Goal: Task Accomplishment & Management: Use online tool/utility

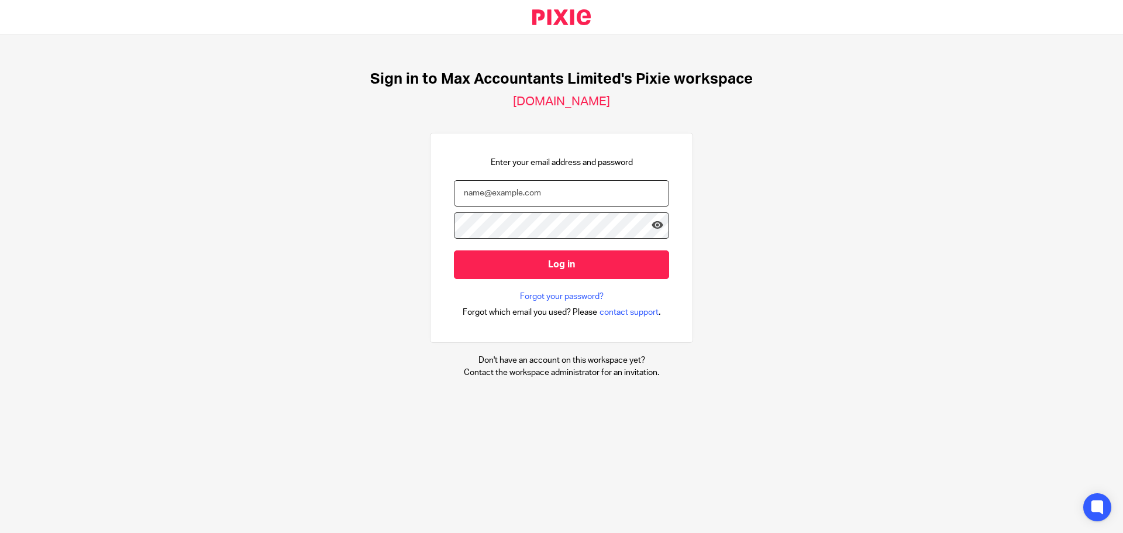
type input "helenc@maxaccountants.co.uk"
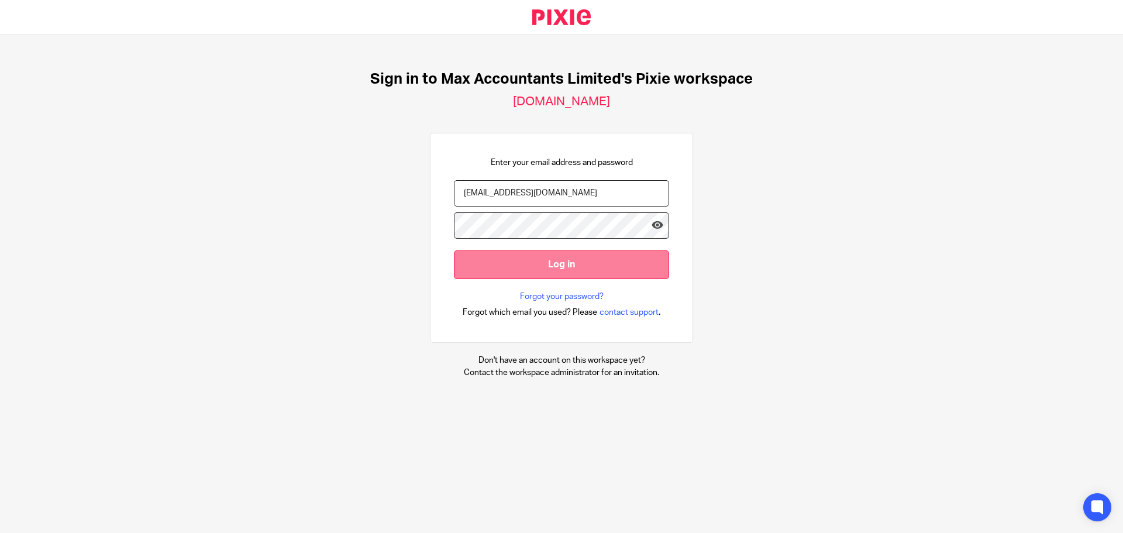
click at [517, 263] on input "Log in" at bounding box center [561, 264] width 215 height 29
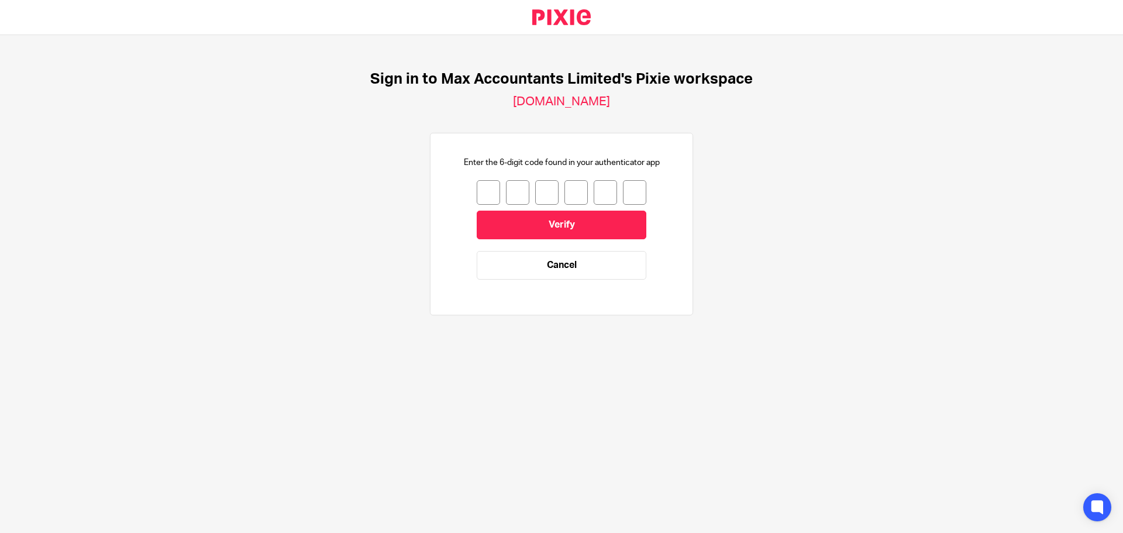
click at [477, 205] on form "Verify Cancel" at bounding box center [562, 235] width 170 height 111
click at [483, 189] on input "number" at bounding box center [488, 192] width 23 height 25
type input "1"
type input "7"
type input "8"
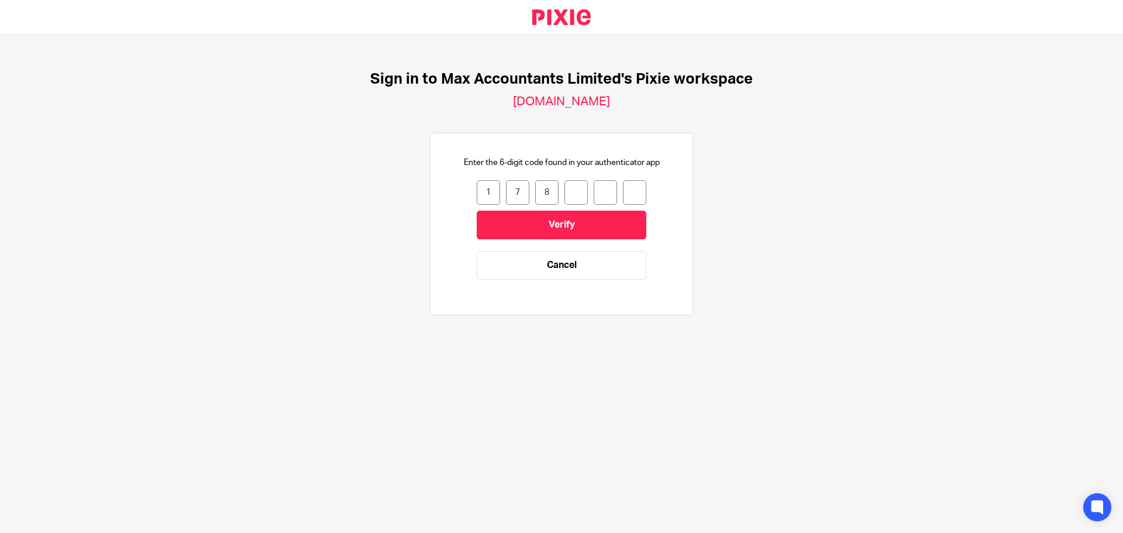
type input "2"
type input "9"
type input "5"
click at [587, 225] on input "Verify" at bounding box center [562, 225] width 170 height 29
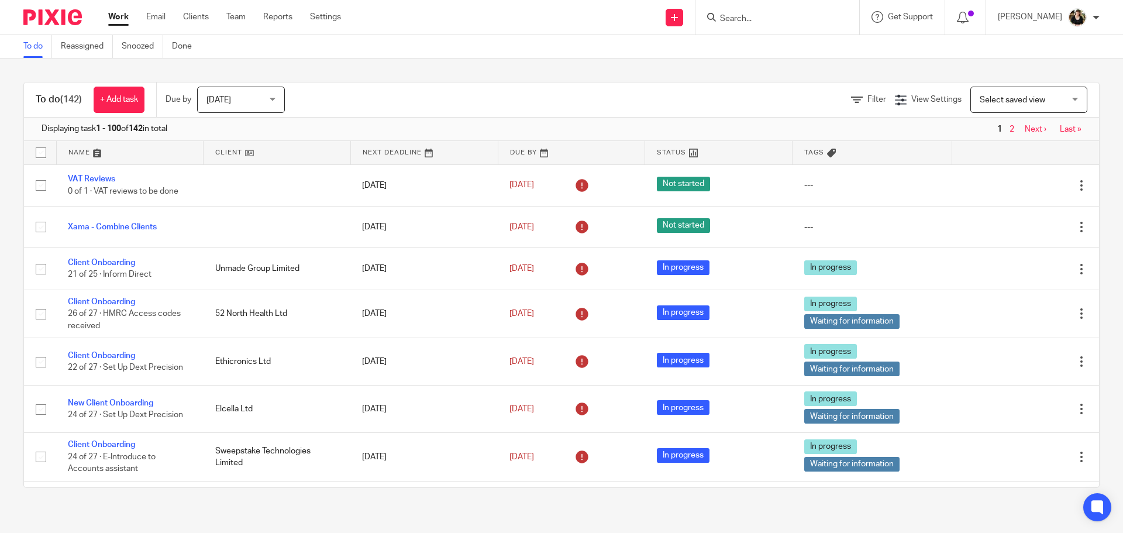
click at [744, 5] on div at bounding box center [778, 17] width 164 height 35
click at [744, 15] on input "Search" at bounding box center [771, 19] width 105 height 11
type input "quan"
click button "submit" at bounding box center [0, 0] width 0 height 0
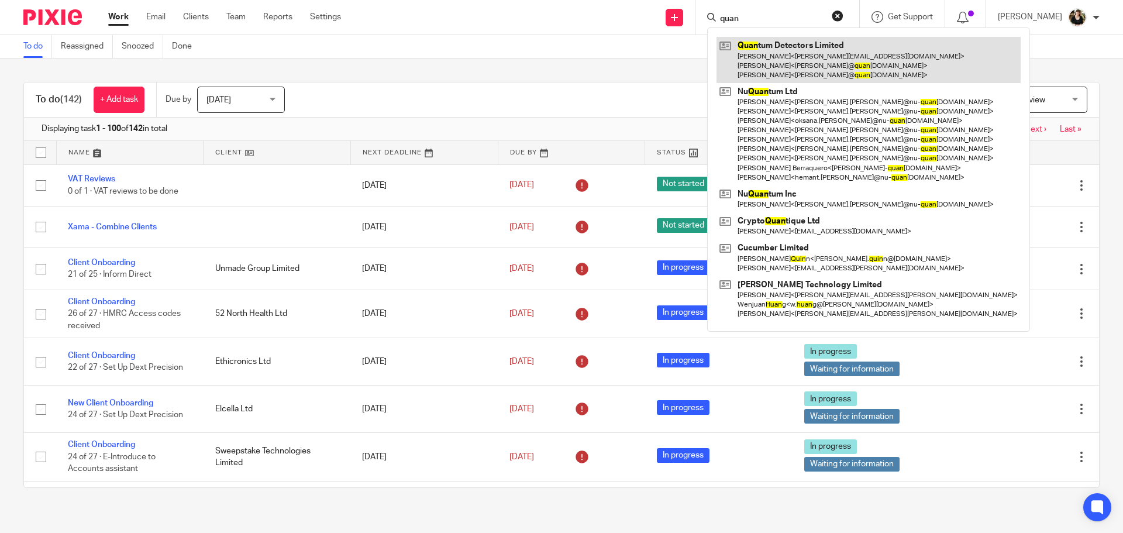
click at [761, 52] on link at bounding box center [869, 60] width 304 height 46
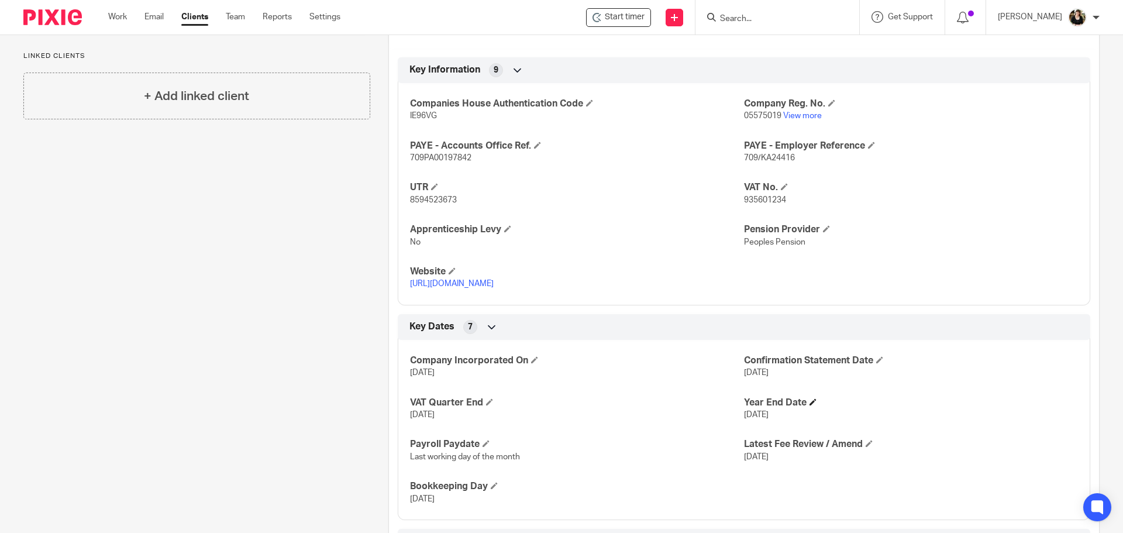
scroll to position [410, 0]
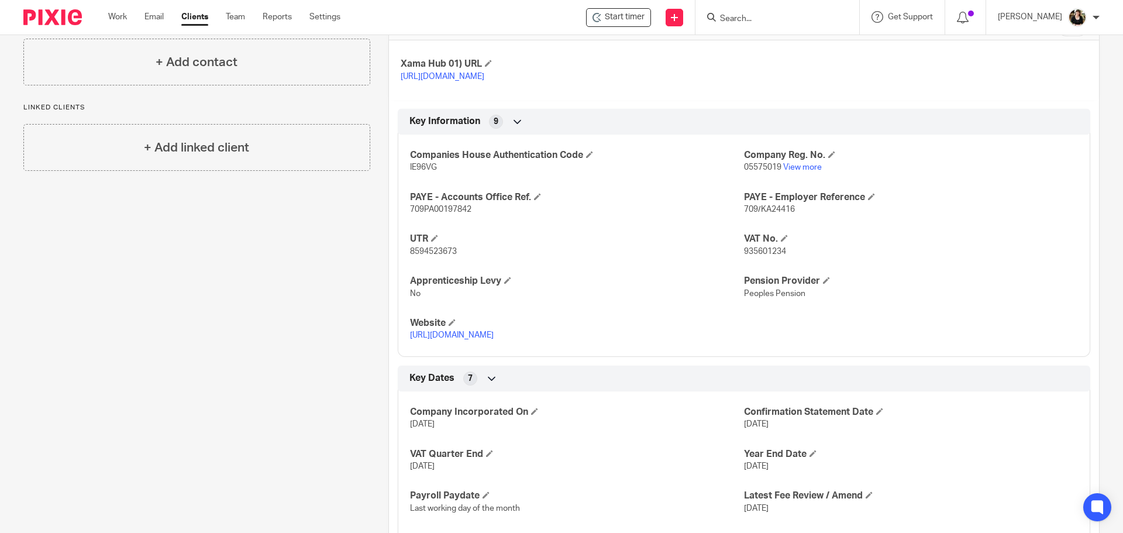
click at [755, 18] on input "Search" at bounding box center [771, 19] width 105 height 11
type input "eag"
click at [758, 50] on link at bounding box center [816, 50] width 198 height 27
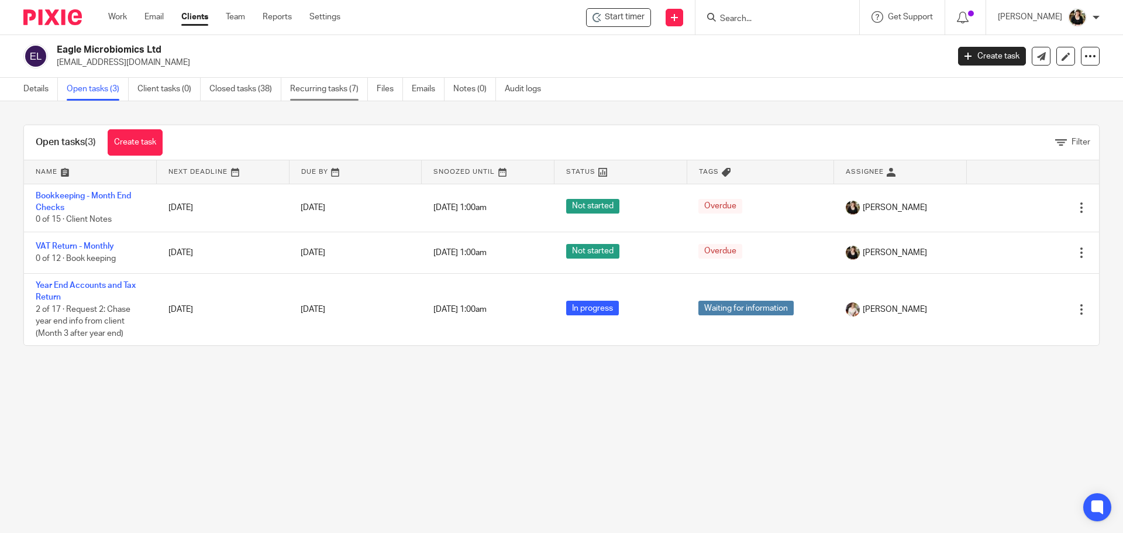
click at [305, 87] on link "Recurring tasks (7)" at bounding box center [329, 89] width 78 height 23
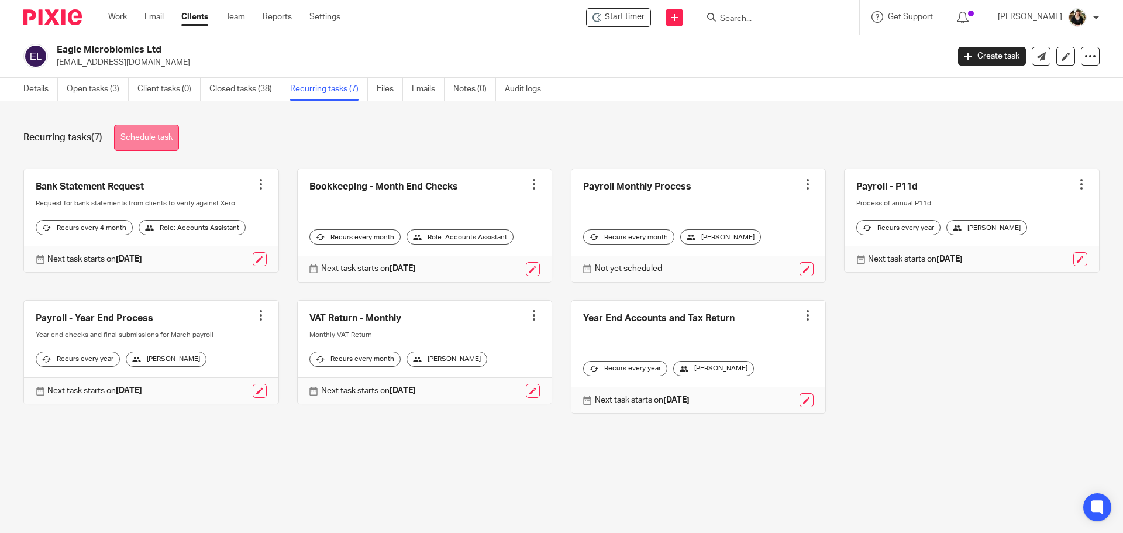
click at [147, 129] on link "Schedule task" at bounding box center [146, 138] width 65 height 26
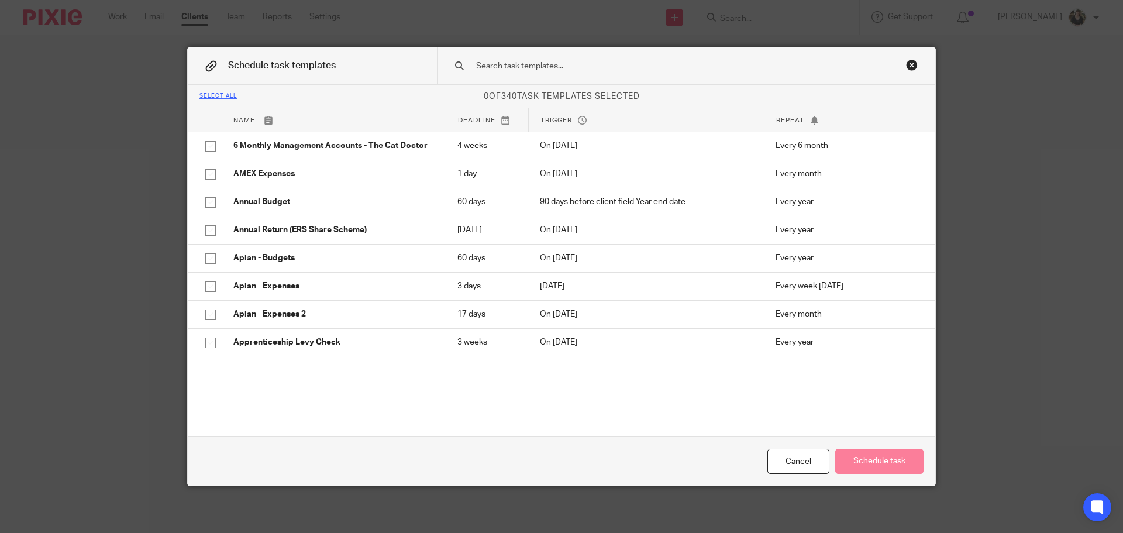
click at [565, 65] on input "text" at bounding box center [668, 66] width 386 height 13
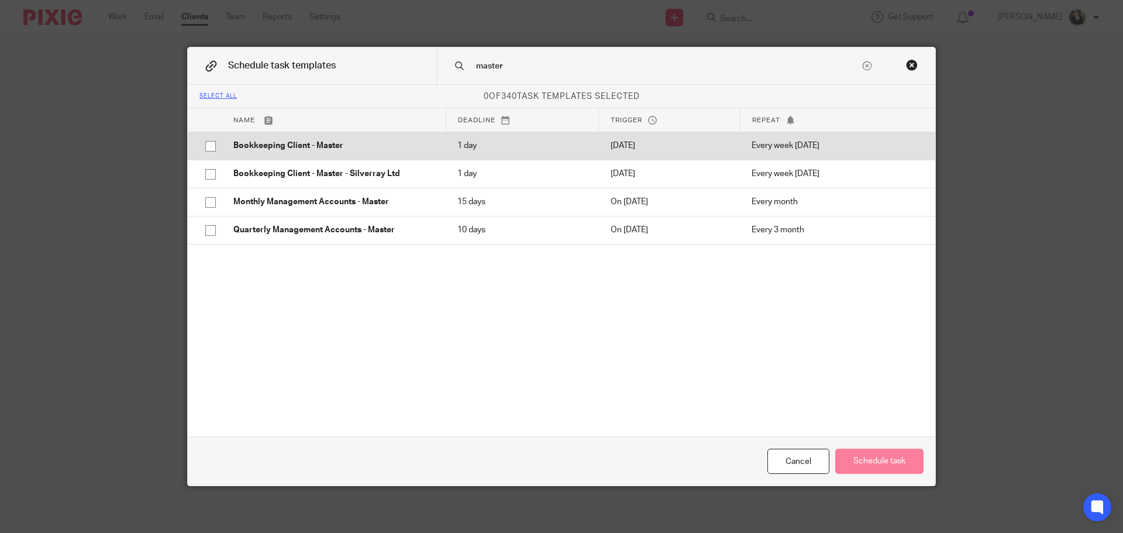
type input "master"
click at [293, 151] on p "Bookkeeping Client - Master" at bounding box center [333, 146] width 201 height 12
checkbox input "true"
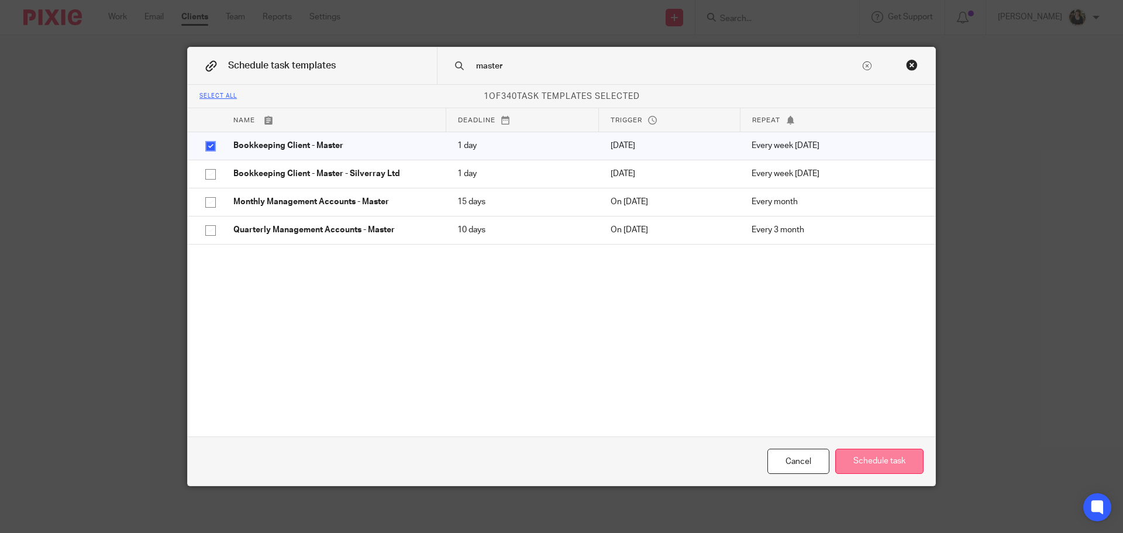
click at [879, 464] on button "Schedule task" at bounding box center [880, 461] width 88 height 25
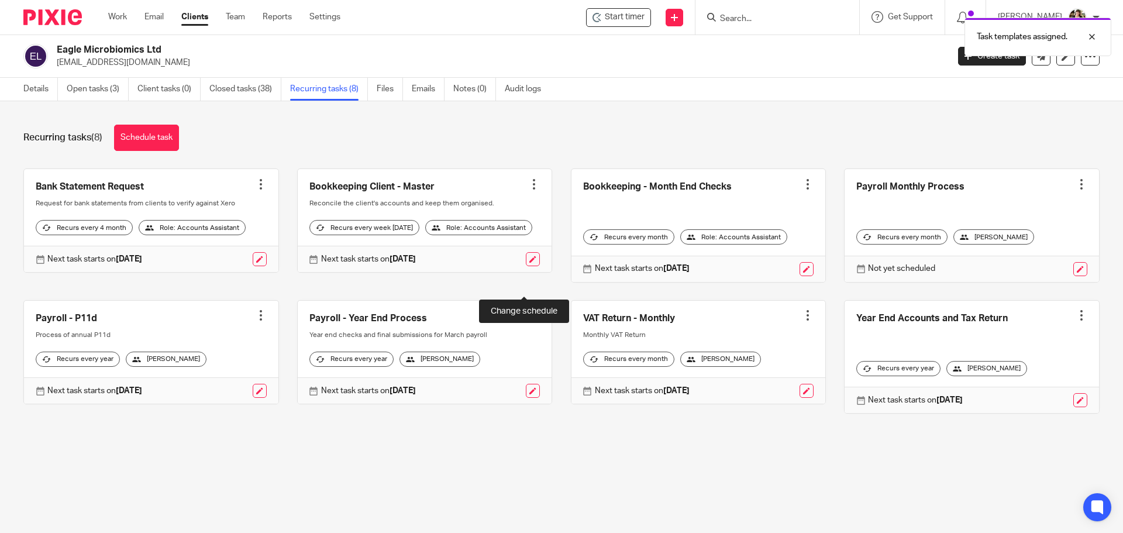
click at [526, 266] on link at bounding box center [533, 259] width 14 height 14
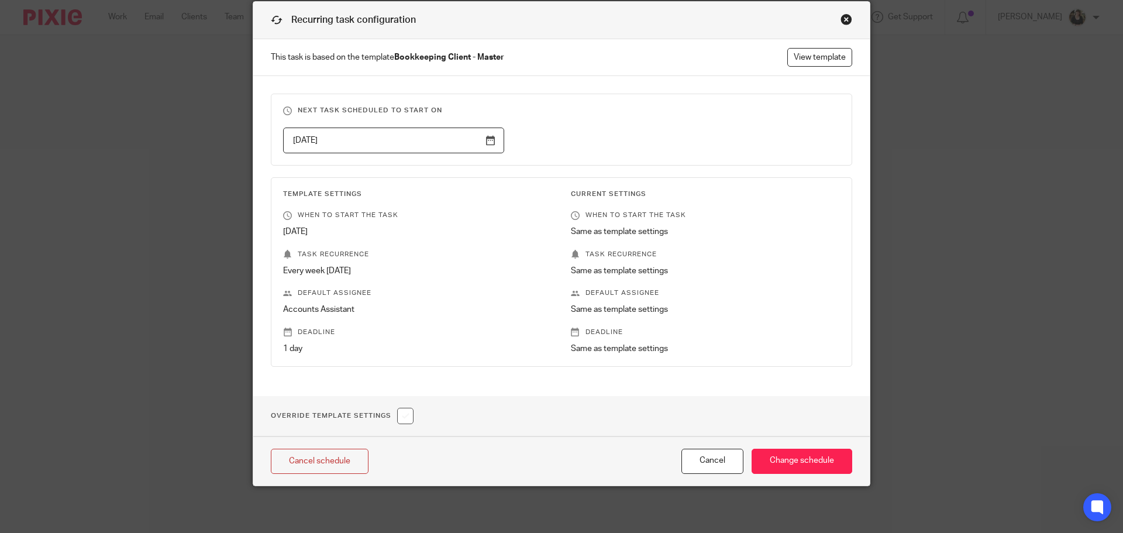
click at [404, 416] on input "checkbox" at bounding box center [405, 416] width 16 height 16
checkbox input "true"
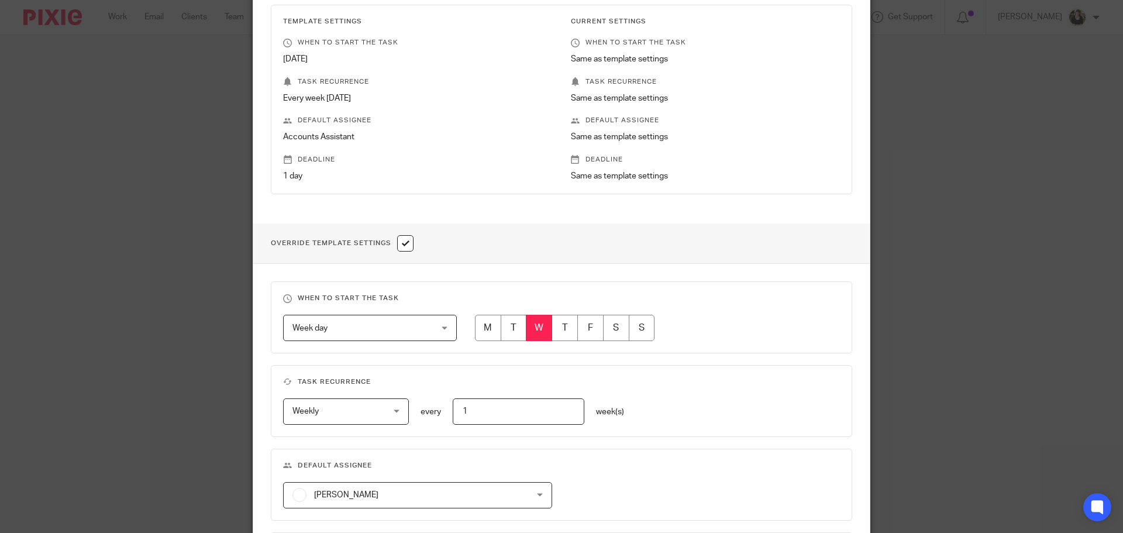
scroll to position [221, 0]
click at [484, 326] on input "radio" at bounding box center [488, 325] width 26 height 26
radio input "true"
click at [404, 404] on div "Weekly Weekly" at bounding box center [346, 409] width 126 height 26
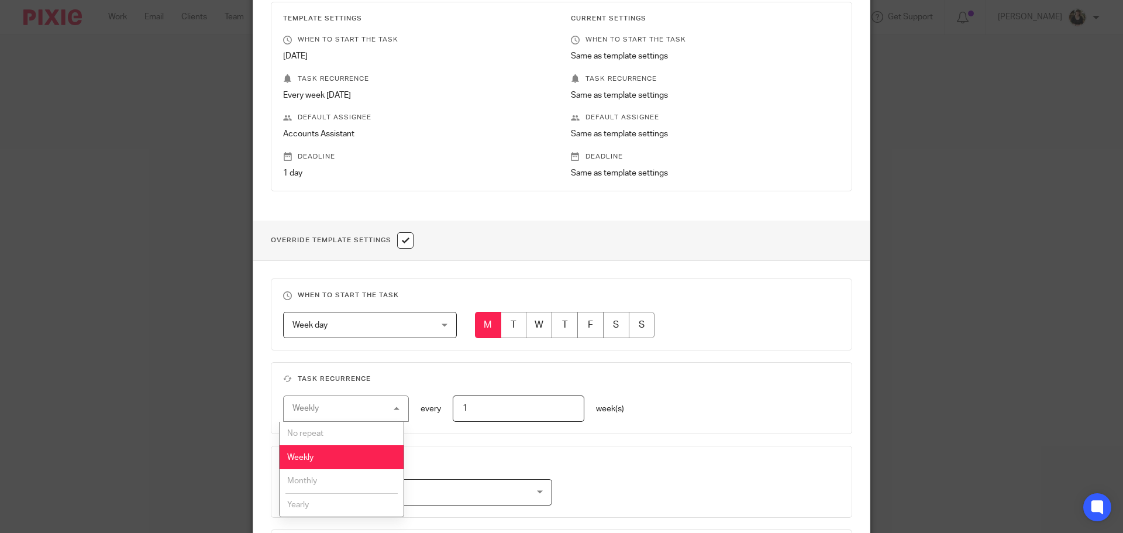
click at [348, 475] on li "Monthly" at bounding box center [342, 481] width 125 height 24
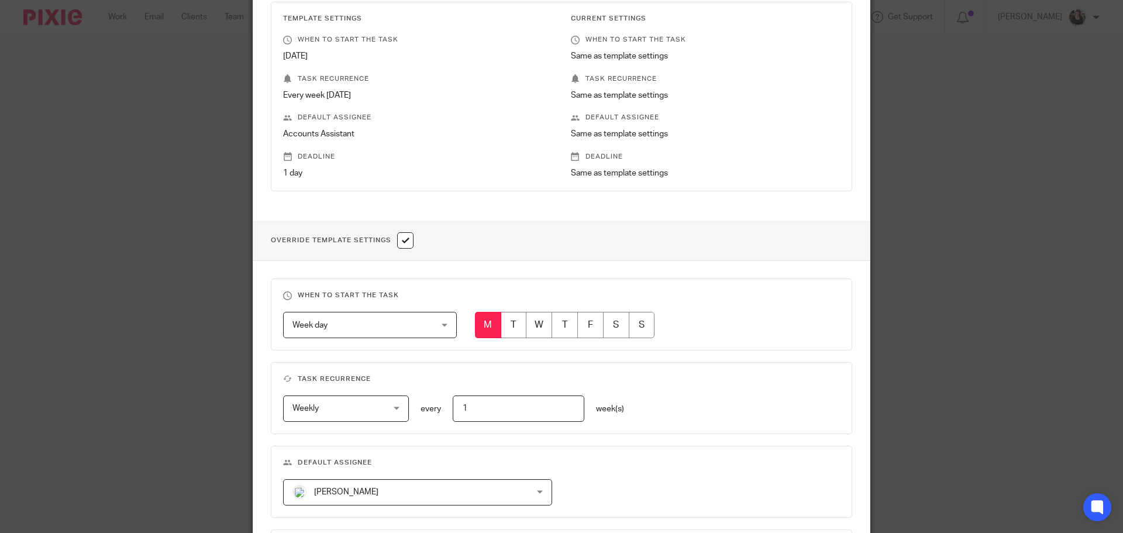
click at [401, 356] on div "When to start the task Week day Week day Disable On date Week day Month day On …" at bounding box center [561, 445] width 617 height 369
click at [408, 335] on span "Week day" at bounding box center [358, 324] width 131 height 25
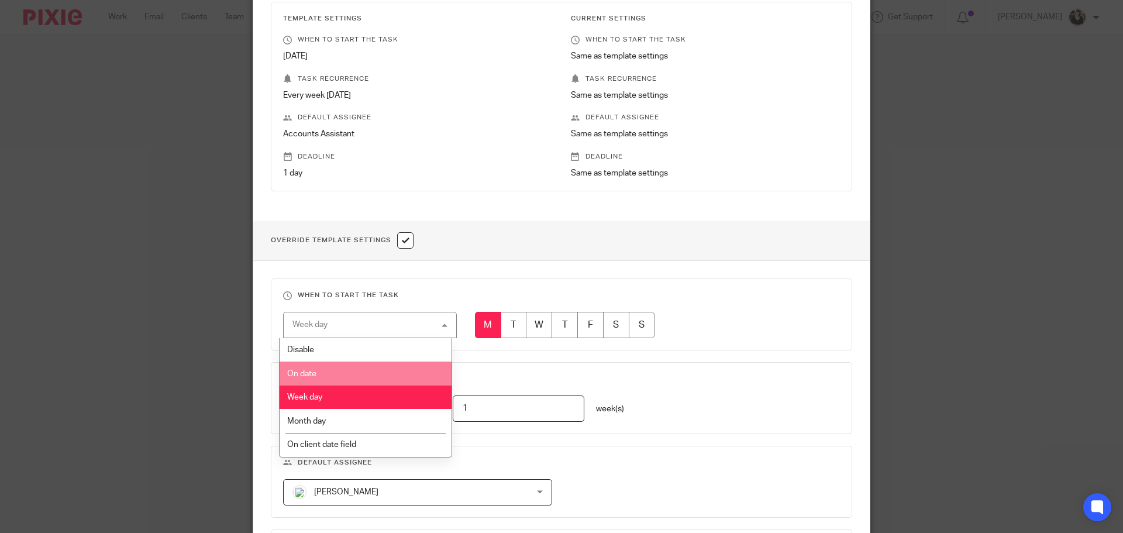
click at [349, 366] on li "On date" at bounding box center [366, 374] width 173 height 24
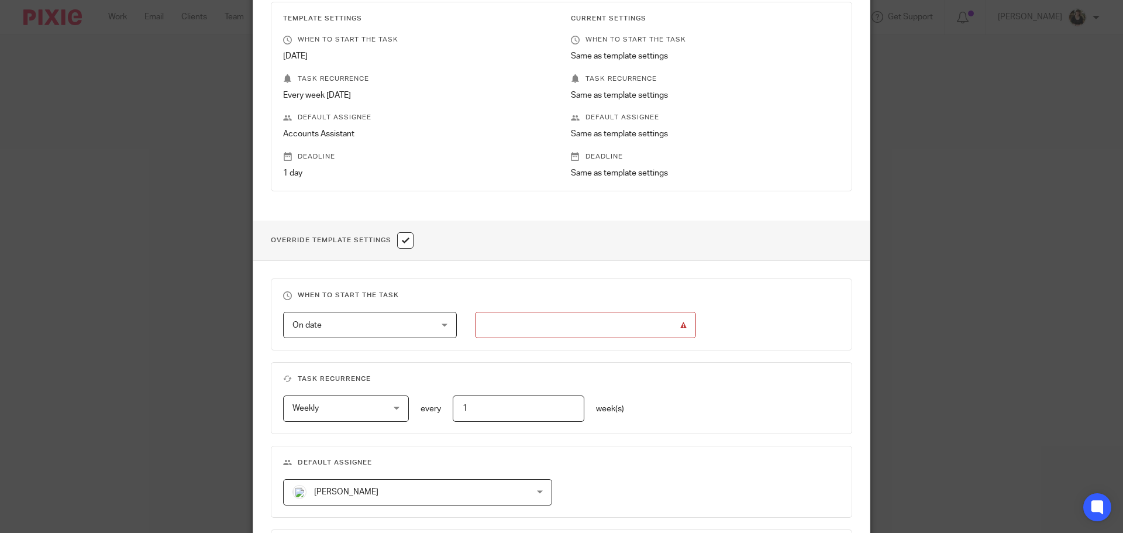
click at [534, 322] on input "text" at bounding box center [585, 325] width 221 height 26
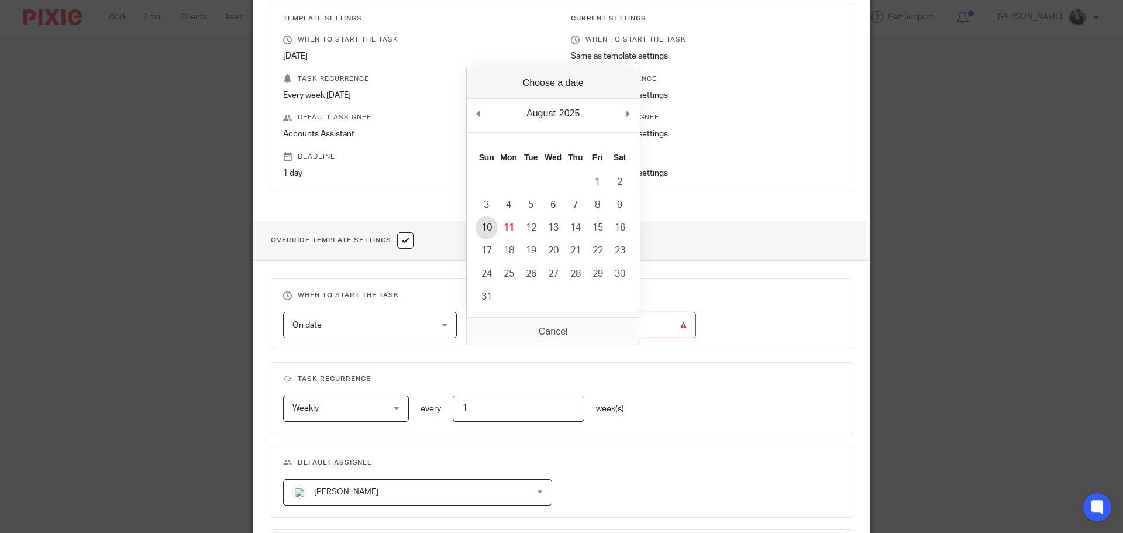
type input "2025-08-10"
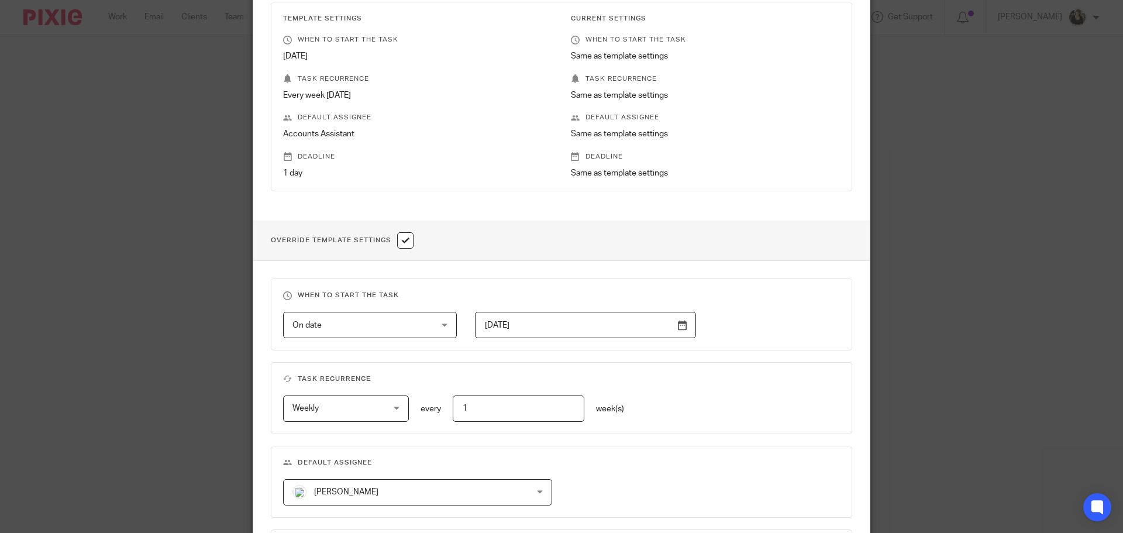
click at [367, 403] on span "Weekly" at bounding box center [339, 408] width 92 height 25
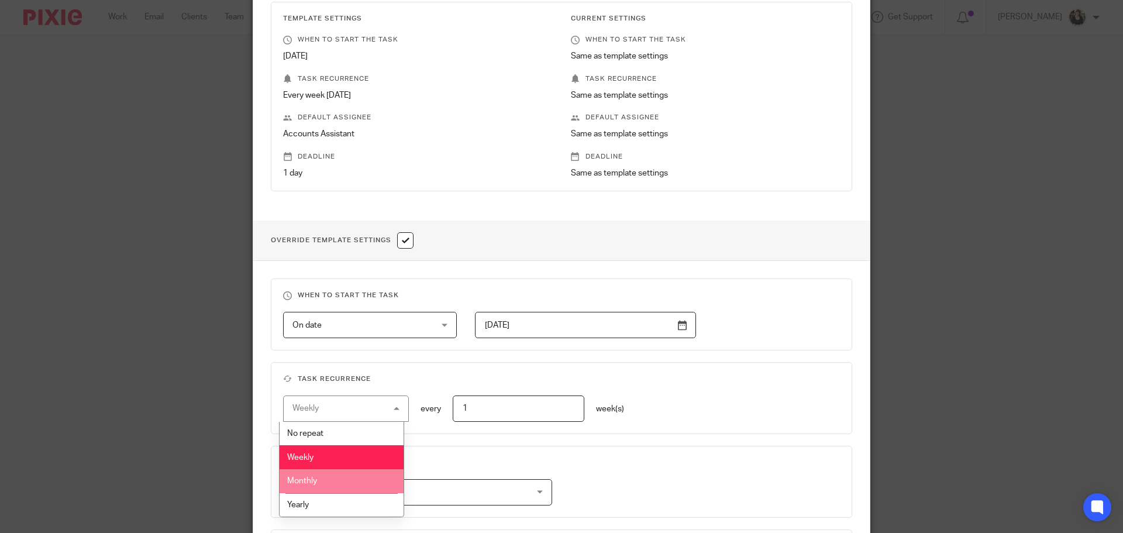
click at [347, 477] on li "Monthly" at bounding box center [342, 481] width 125 height 24
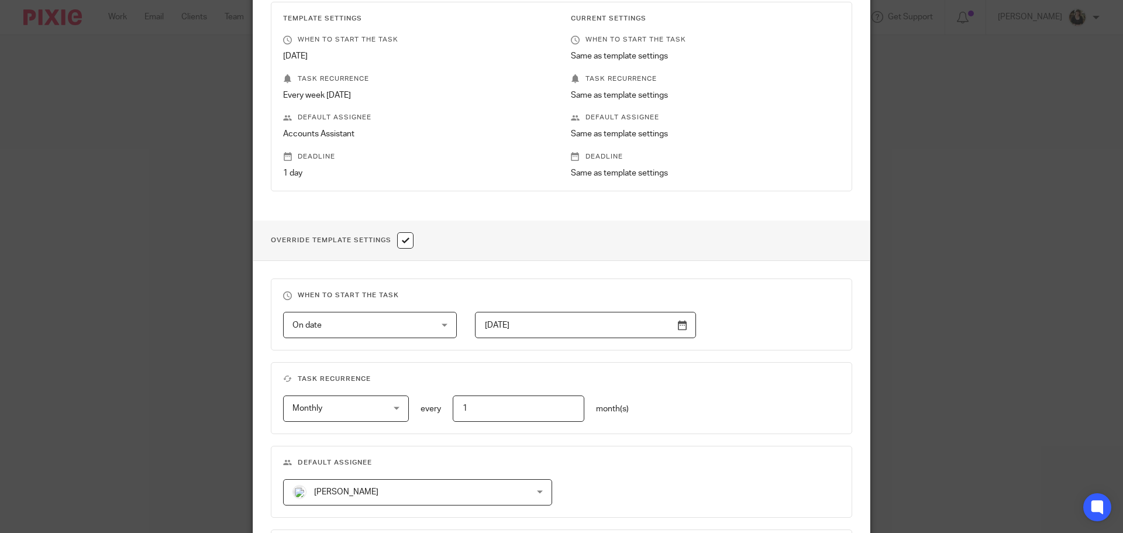
click at [657, 449] on fieldset "Default assignee Sarah Royle Sarah Royle Barbara Raine Carol Gibson Caroline Tr…" at bounding box center [562, 482] width 582 height 72
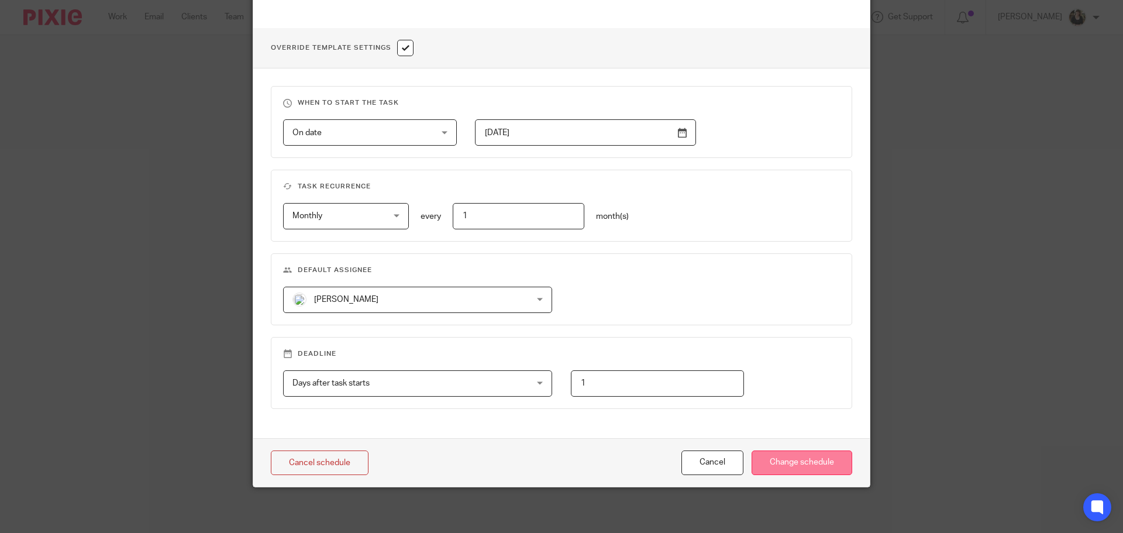
scroll to position [415, 0]
click at [797, 462] on input "Change schedule" at bounding box center [802, 461] width 101 height 25
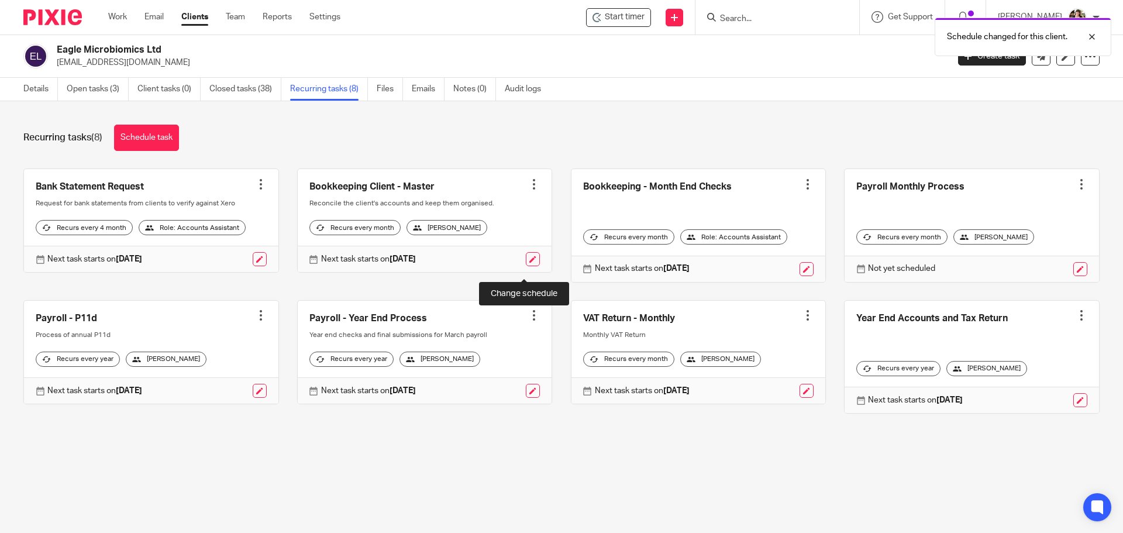
click at [530, 266] on link at bounding box center [533, 259] width 14 height 14
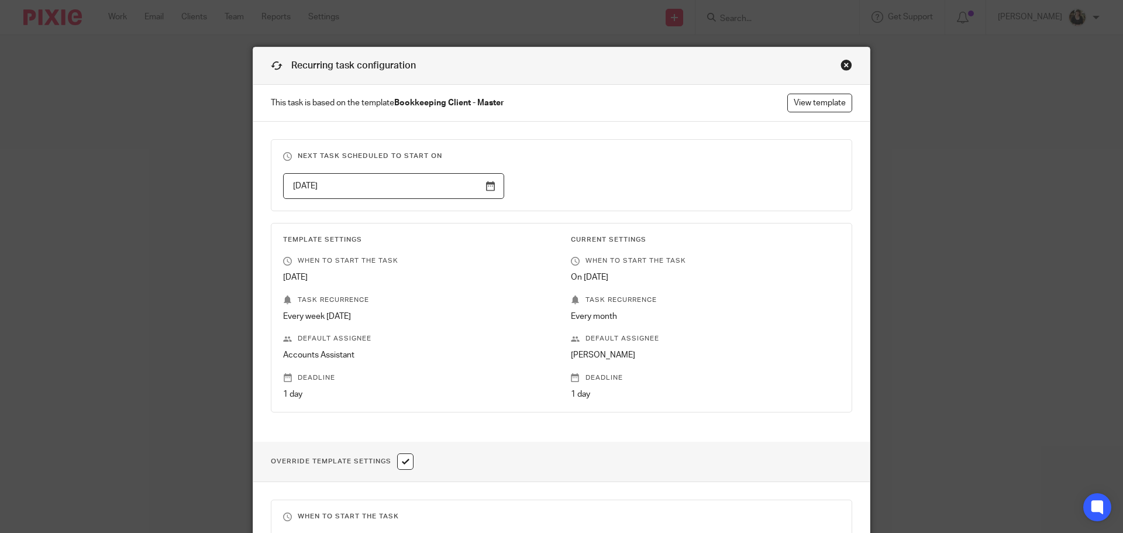
click at [843, 60] on div "Close this dialog window" at bounding box center [847, 65] width 12 height 12
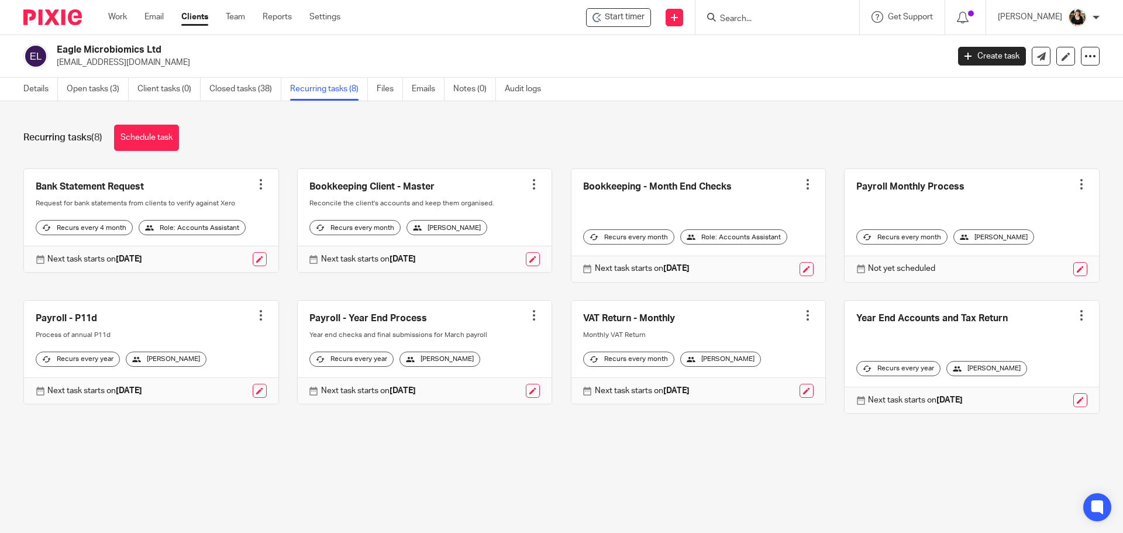
click at [528, 184] on div at bounding box center [534, 184] width 12 height 12
click at [482, 213] on link "Create task" at bounding box center [482, 210] width 94 height 17
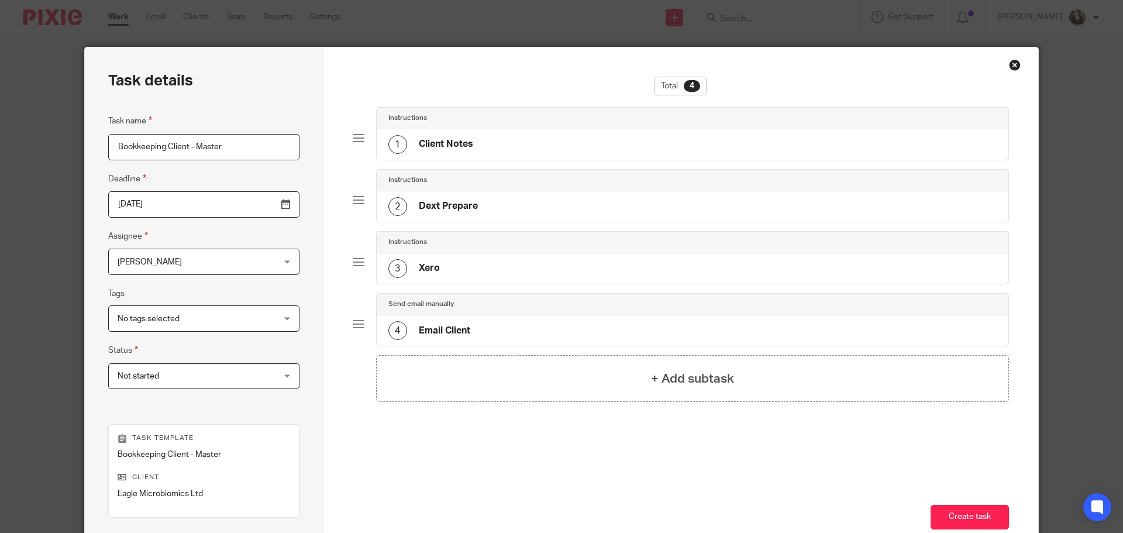
click at [940, 501] on div "Create task" at bounding box center [681, 513] width 657 height 91
click at [947, 513] on button "Create task" at bounding box center [970, 517] width 78 height 25
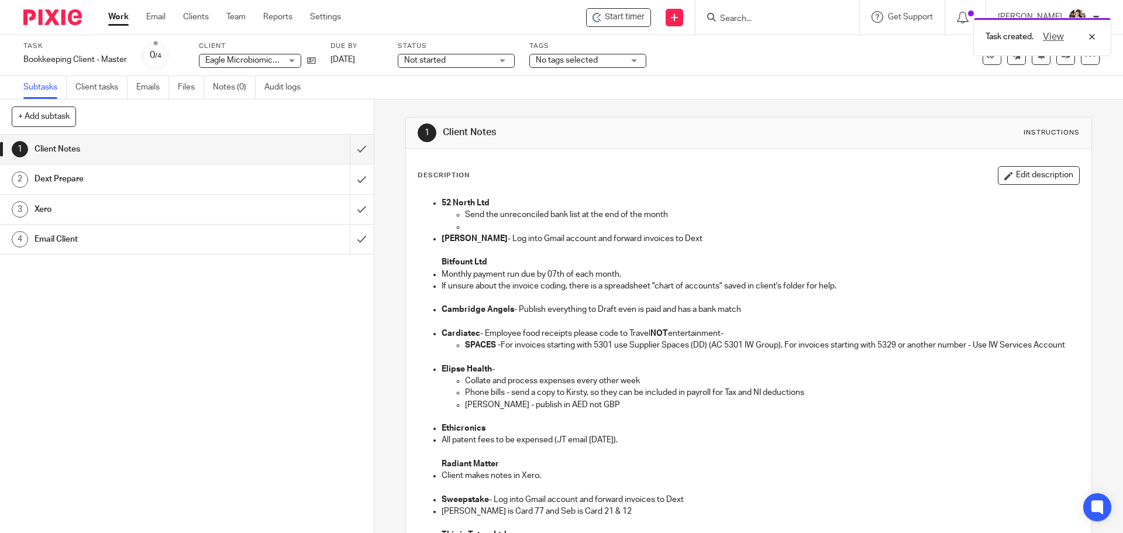
click at [638, 16] on div "Task created. View" at bounding box center [837, 34] width 550 height 44
click at [1094, 37] on div "View" at bounding box center [1067, 37] width 66 height 14
click at [610, 19] on div "Task created. View" at bounding box center [837, 34] width 550 height 44
click at [601, 31] on div "Start timer Send new email Create task Add client Get Support Contact via email…" at bounding box center [741, 17] width 765 height 35
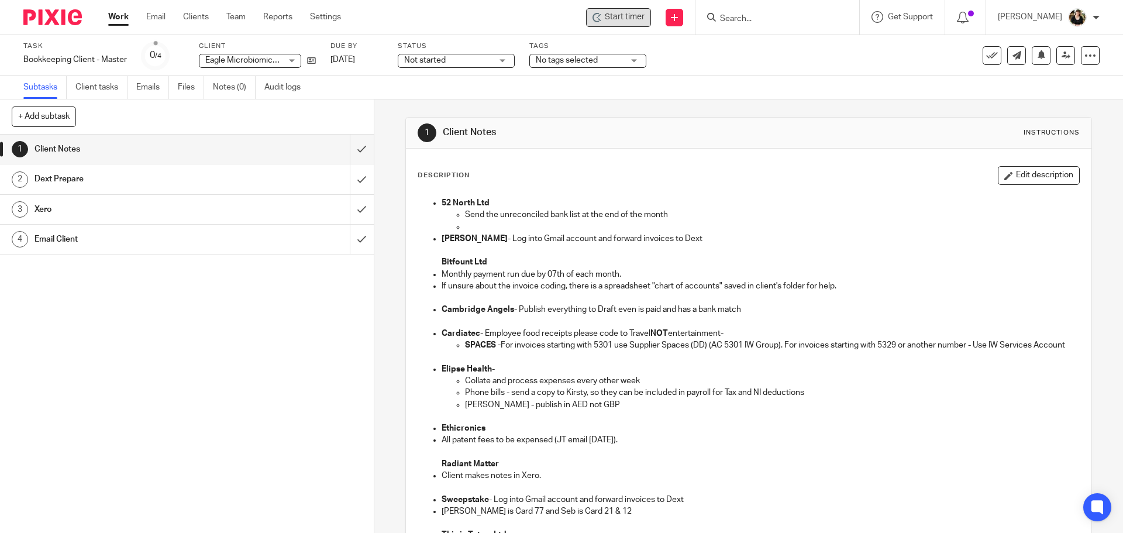
click at [607, 24] on div "Start timer" at bounding box center [618, 17] width 65 height 19
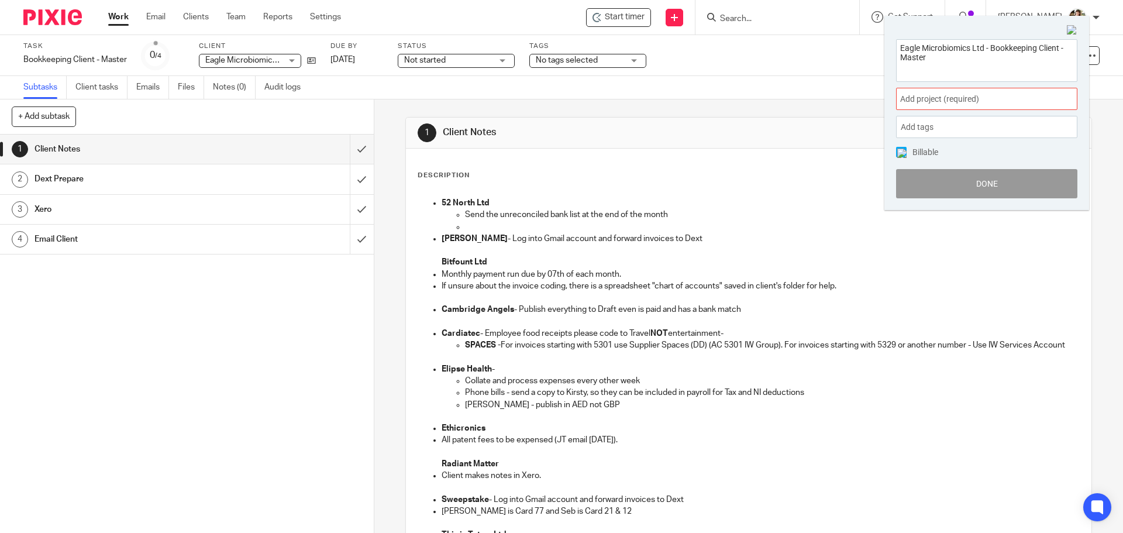
click at [1012, 106] on div "Add project (required) :" at bounding box center [986, 99] width 181 height 22
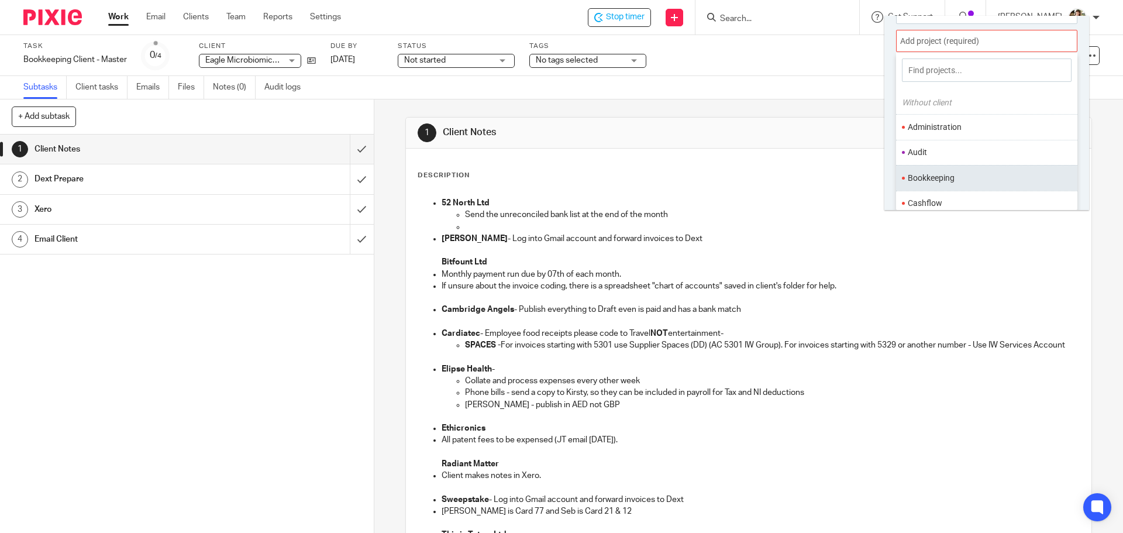
click at [963, 178] on li "Bookkeeping" at bounding box center [984, 178] width 153 height 12
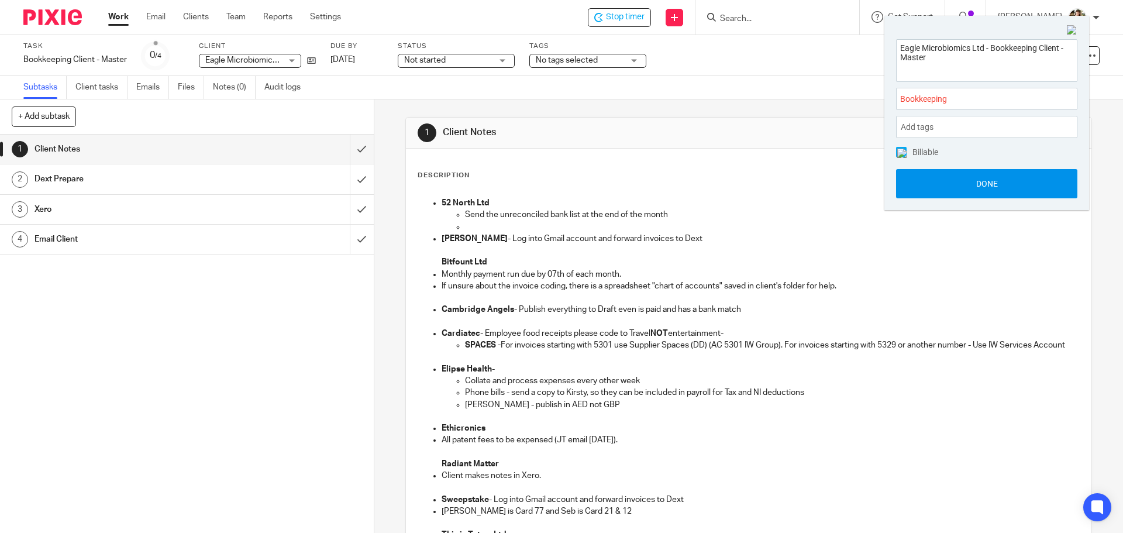
click at [971, 186] on button "Done" at bounding box center [986, 183] width 181 height 29
